Goal: Task Accomplishment & Management: Manage account settings

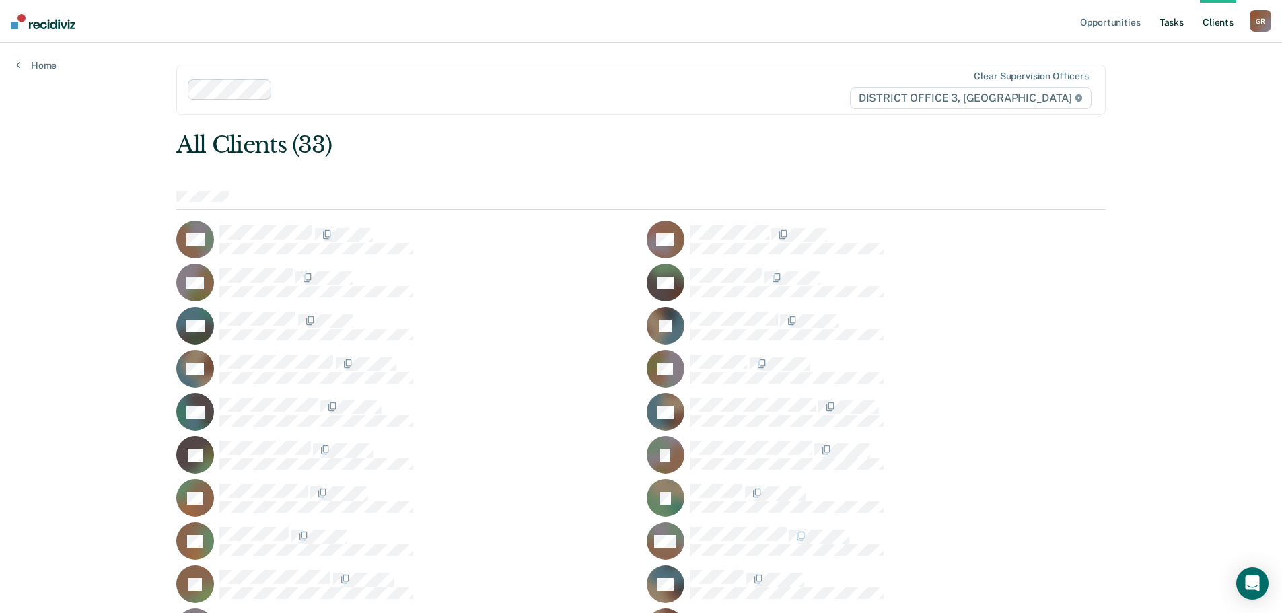
click at [1179, 24] on link "Tasks" at bounding box center [1172, 21] width 30 height 43
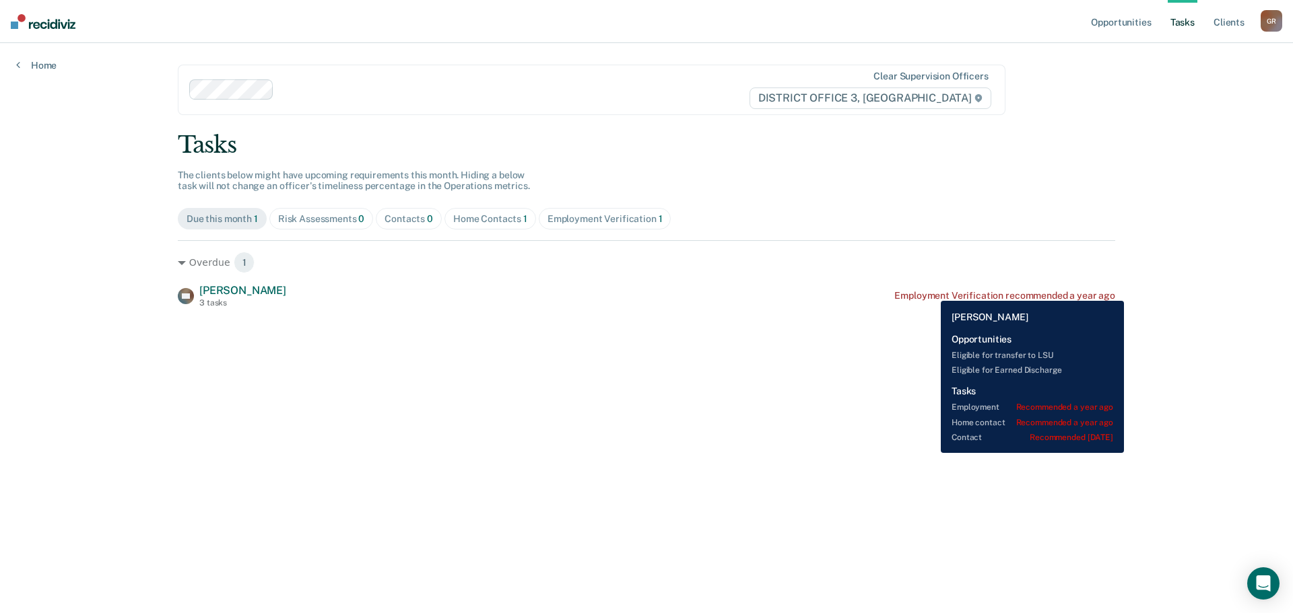
click at [930, 291] on div "Employment Verification recommended a year ago" at bounding box center [1004, 295] width 221 height 11
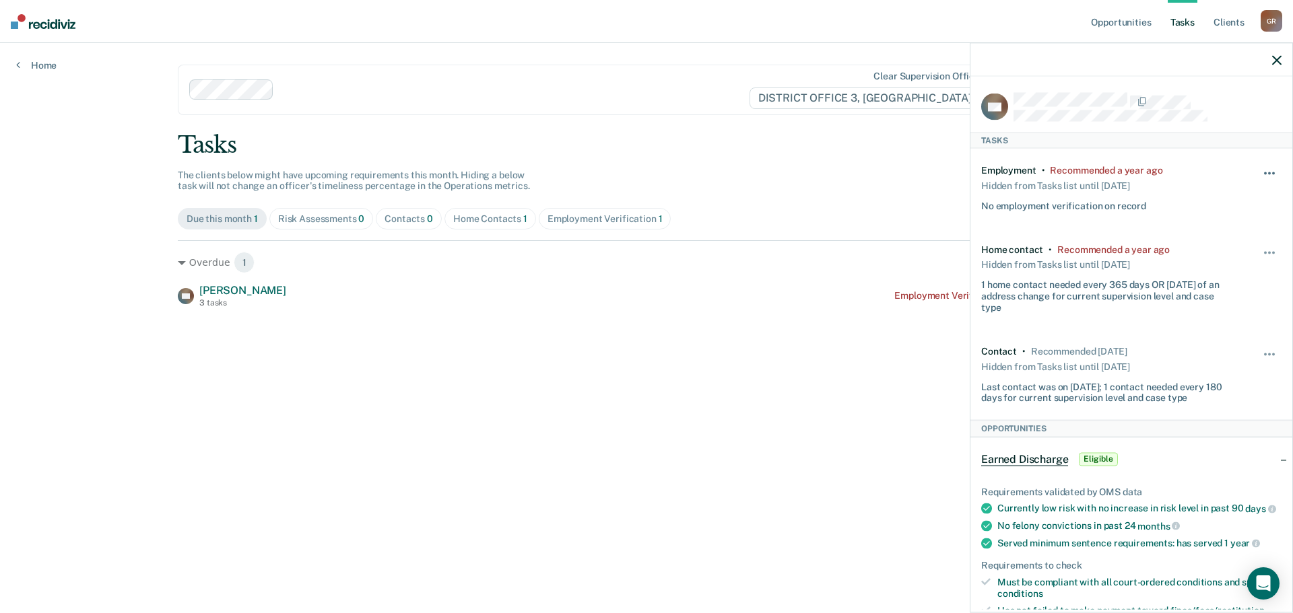
click at [1268, 170] on button "button" at bounding box center [1269, 181] width 23 height 22
click at [1207, 284] on button "90 days" at bounding box center [1232, 281] width 97 height 22
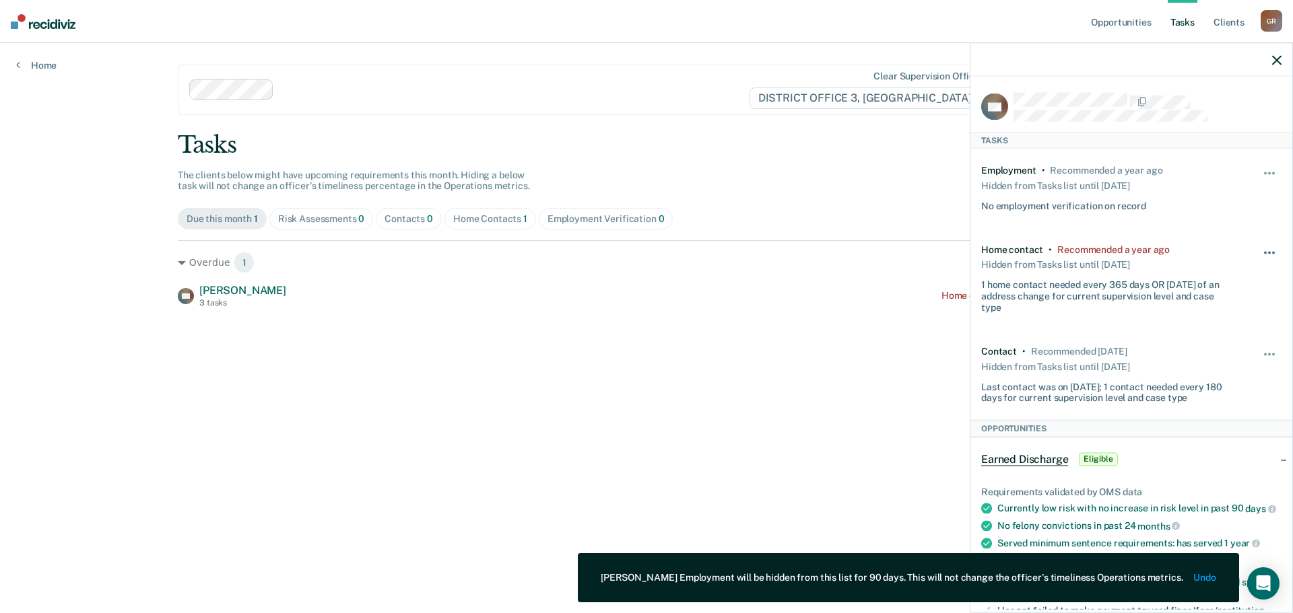
click at [1258, 250] on button "button" at bounding box center [1269, 259] width 23 height 22
click at [1185, 359] on button "90 days" at bounding box center [1232, 360] width 97 height 22
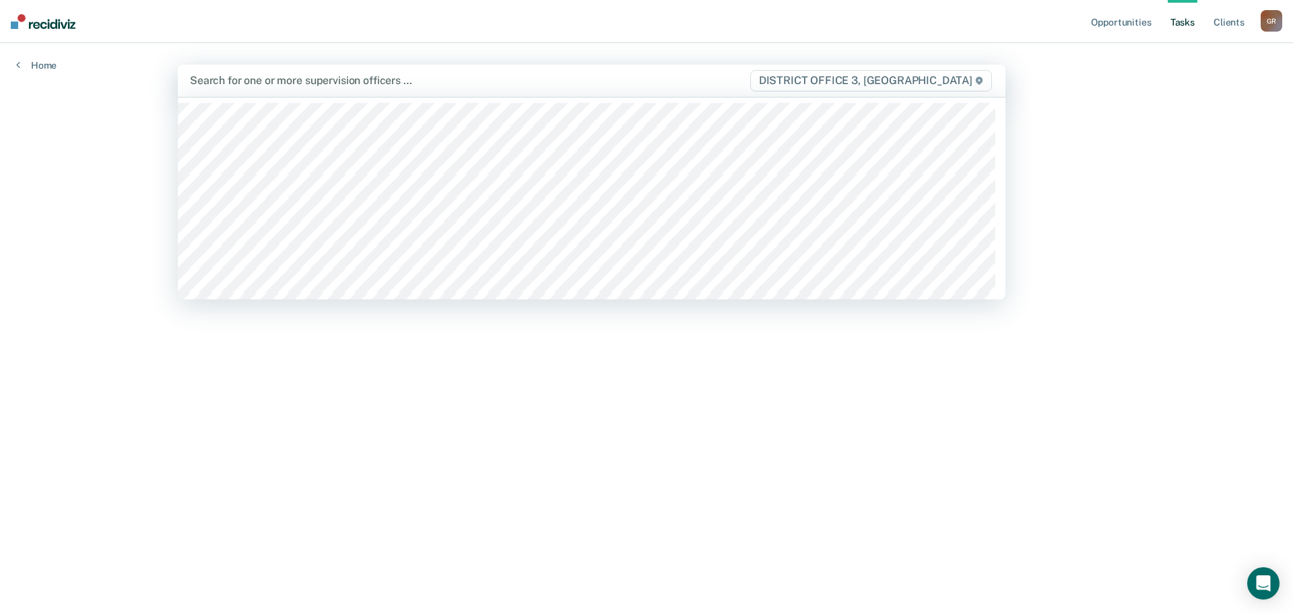
click at [270, 88] on div at bounding box center [469, 80] width 559 height 15
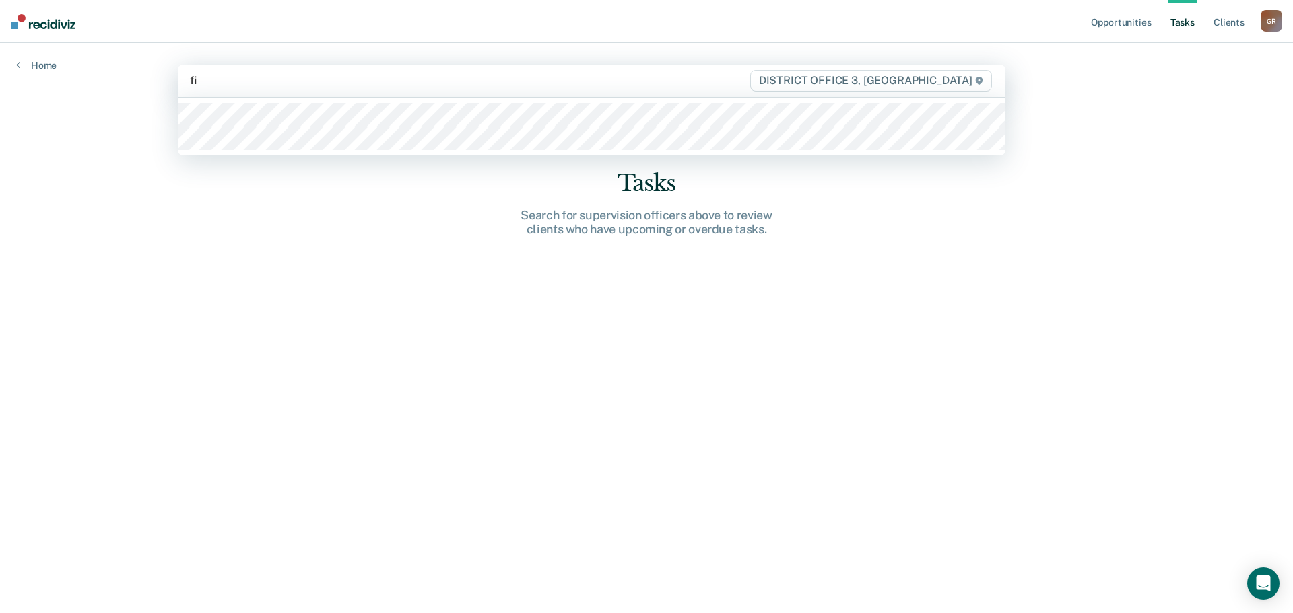
type input "fit"
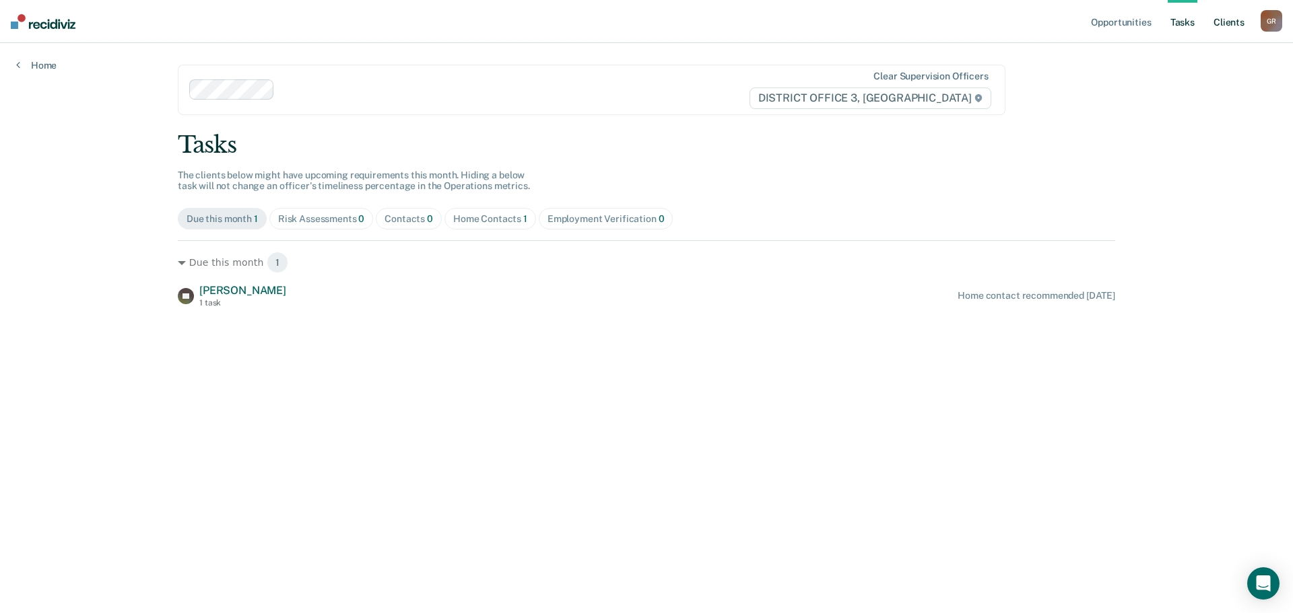
click at [1226, 18] on link "Client s" at bounding box center [1228, 21] width 36 height 43
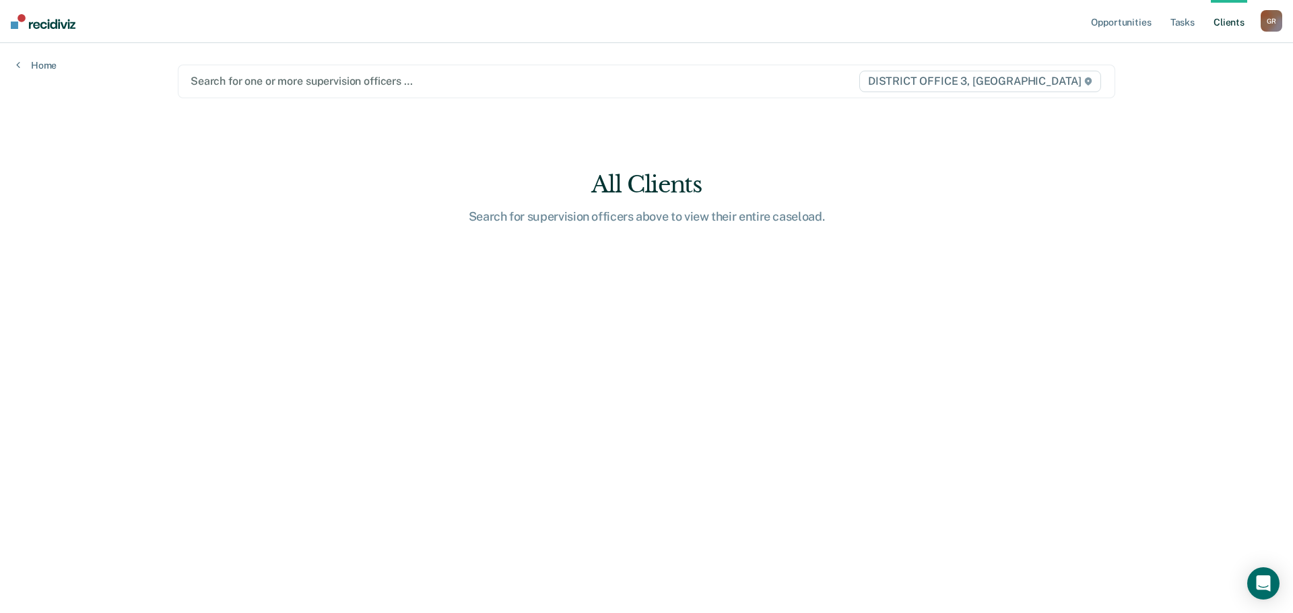
click at [257, 87] on div at bounding box center [510, 80] width 638 height 15
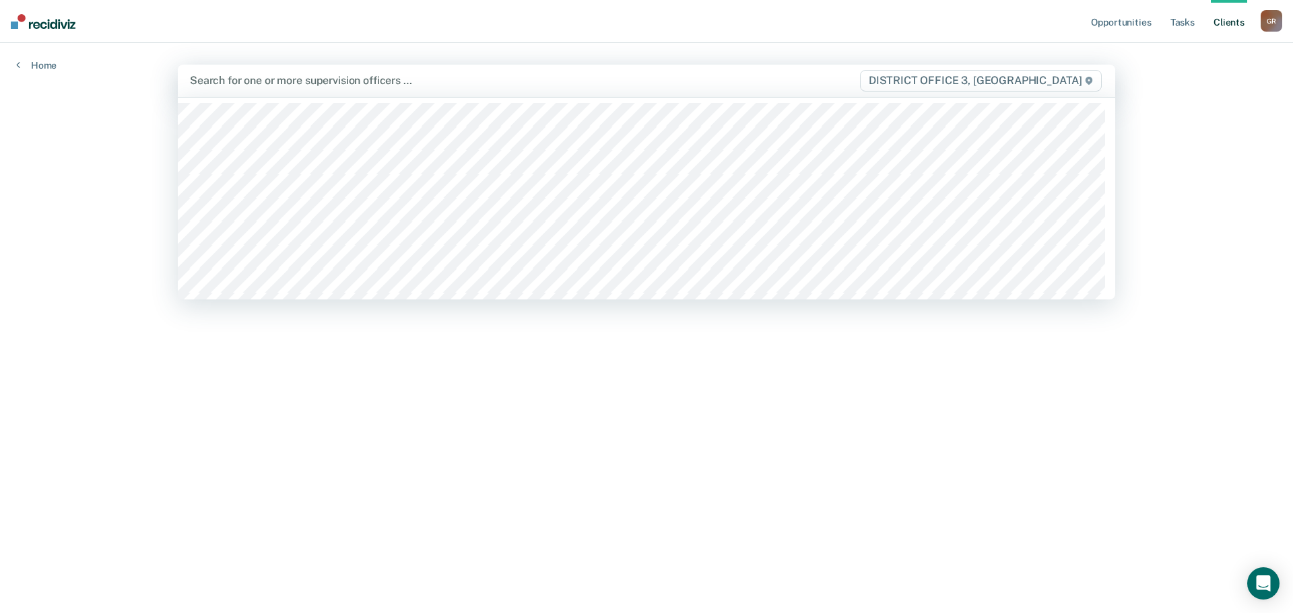
click at [329, 89] on div "Search for one or more supervision officers …" at bounding box center [508, 80] width 641 height 18
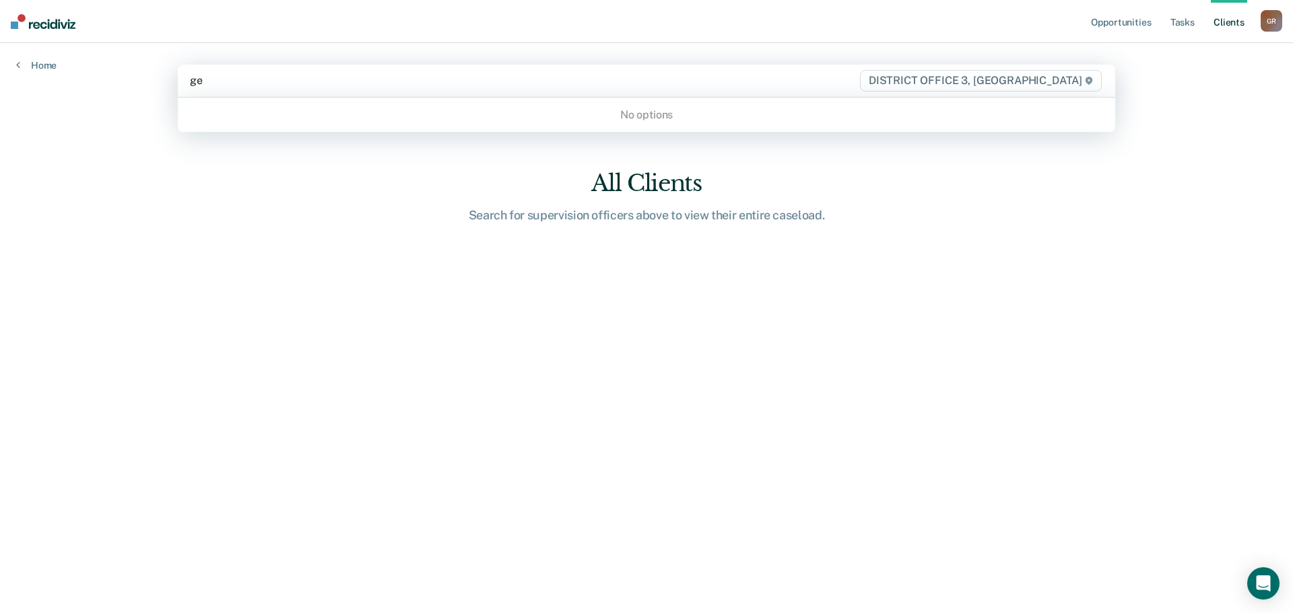
type input "g"
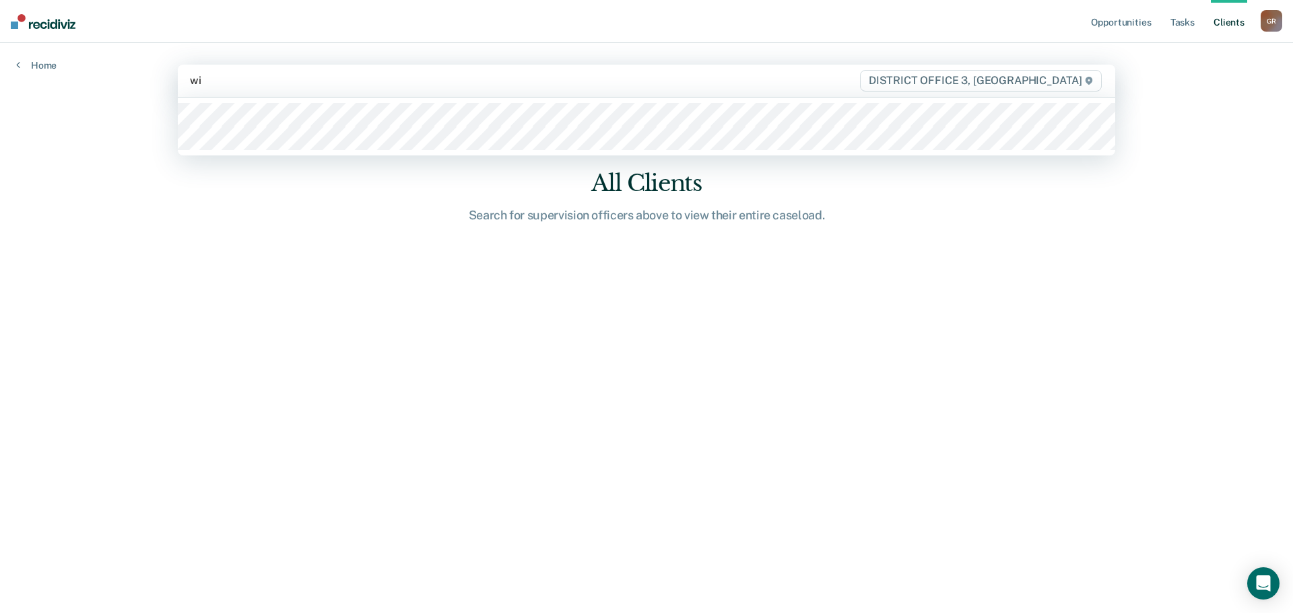
type input "wil"
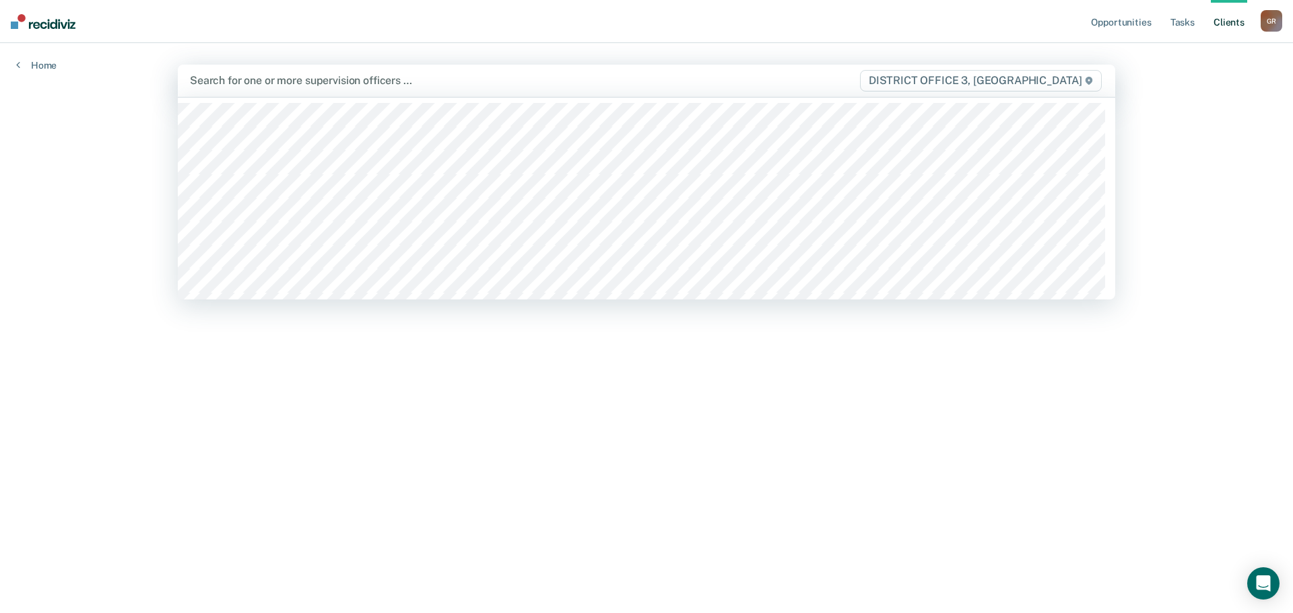
click at [267, 86] on div at bounding box center [509, 80] width 638 height 15
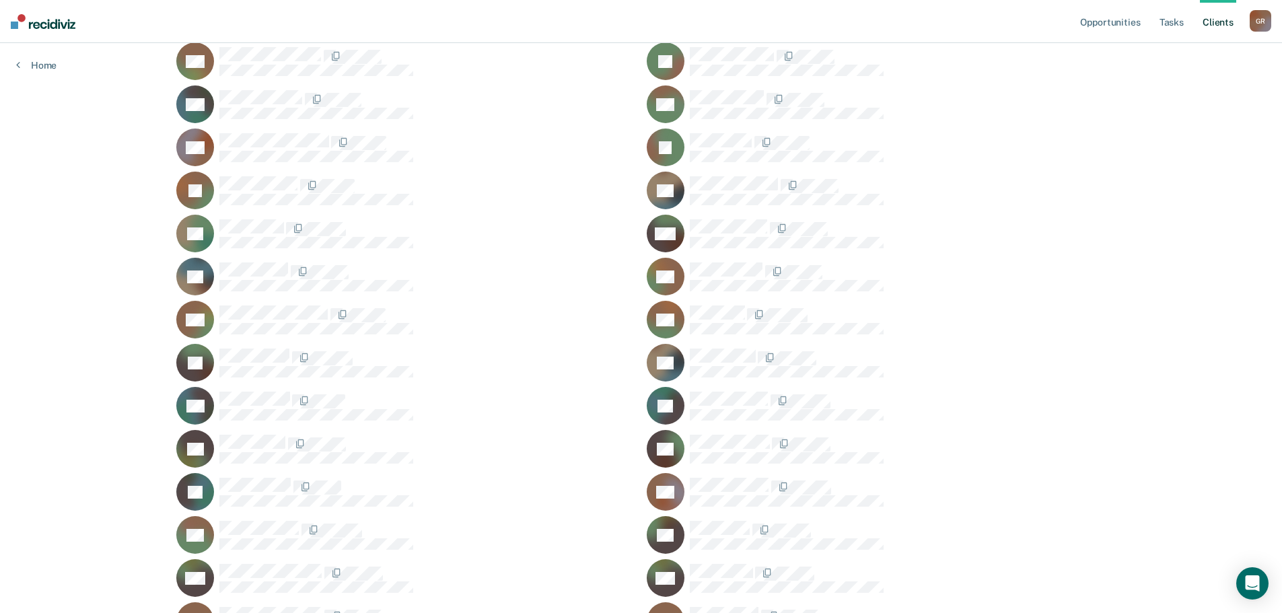
scroll to position [513, 0]
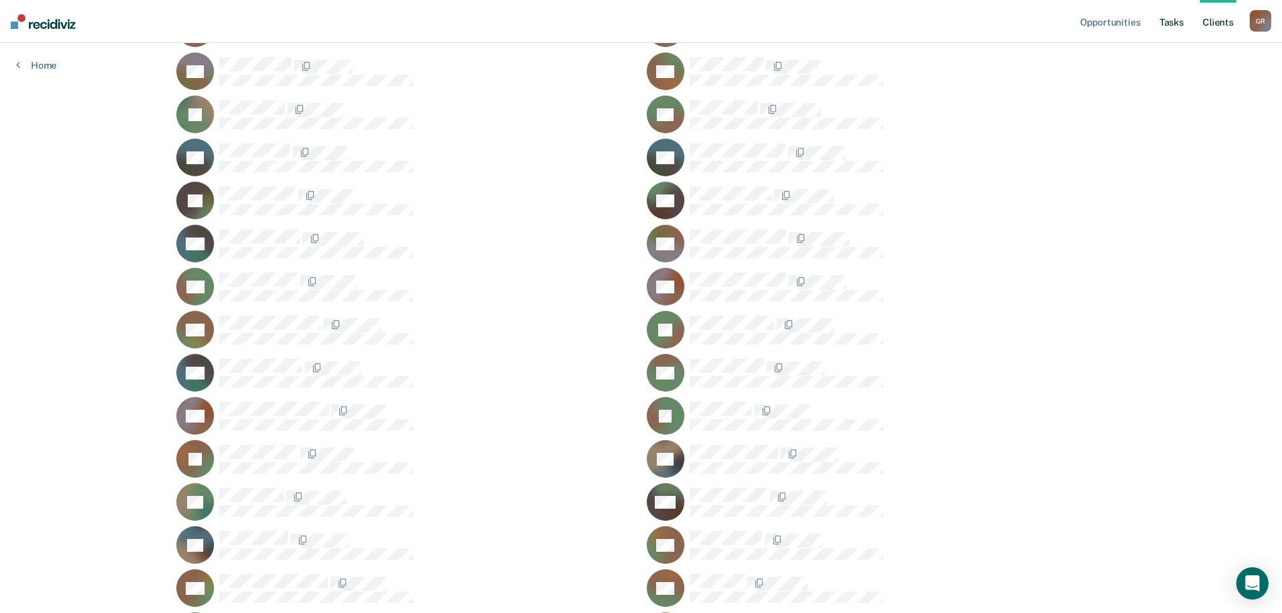
click at [1169, 24] on link "Tasks" at bounding box center [1172, 21] width 30 height 43
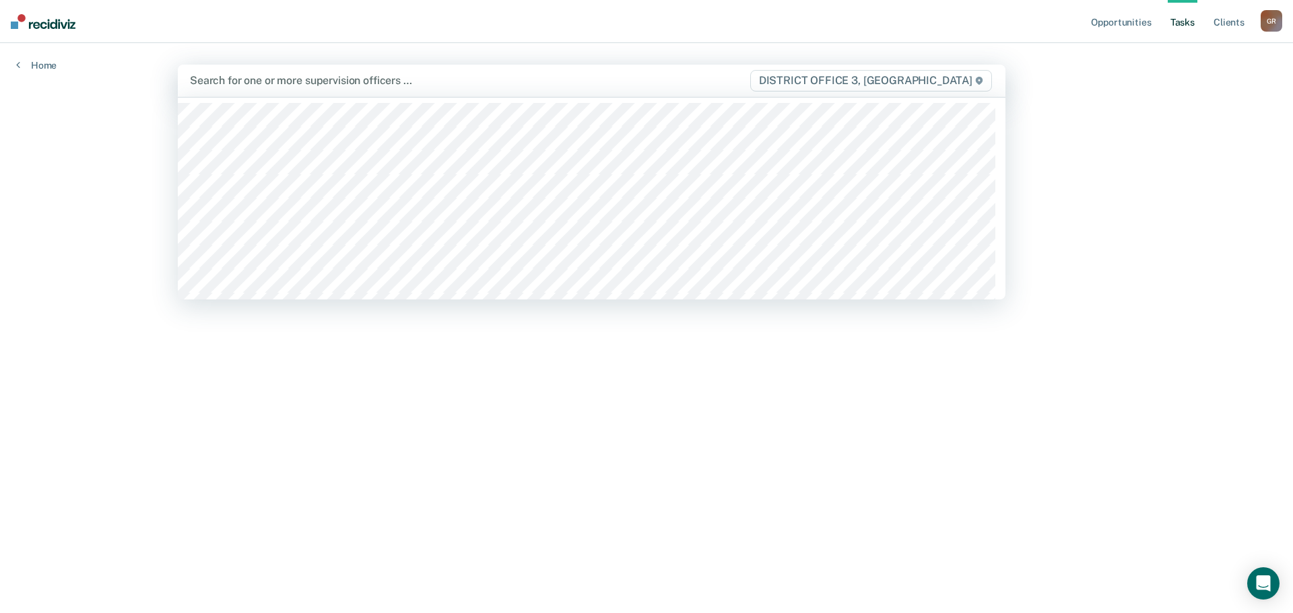
click at [269, 84] on div at bounding box center [469, 80] width 559 height 15
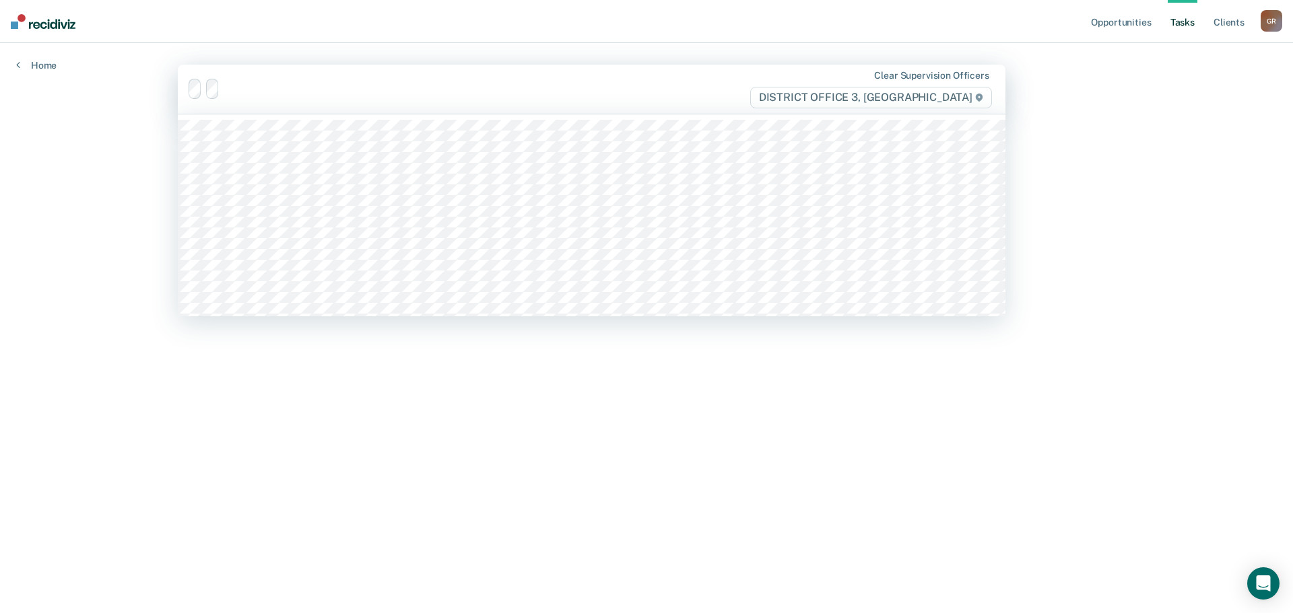
click at [432, 77] on div "Clear supervision officers DISTRICT OFFICE 3, CALDWELL" at bounding box center [591, 89] width 827 height 49
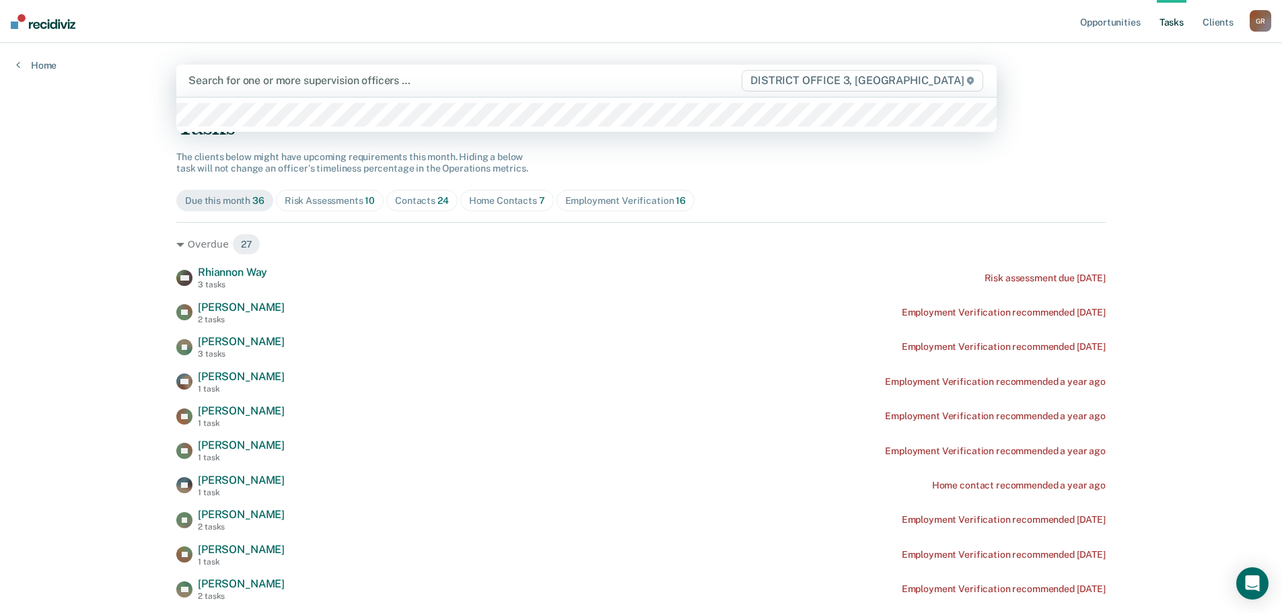
click at [274, 93] on div "Search for one or more supervision officers … DISTRICT OFFICE 3, CALDWELL" at bounding box center [586, 81] width 821 height 32
